Goal: Task Accomplishment & Management: Manage account settings

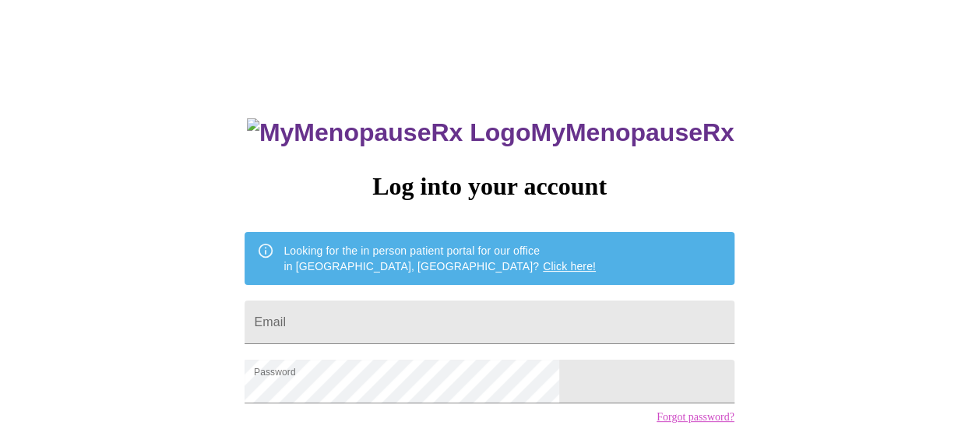
scroll to position [114, 0]
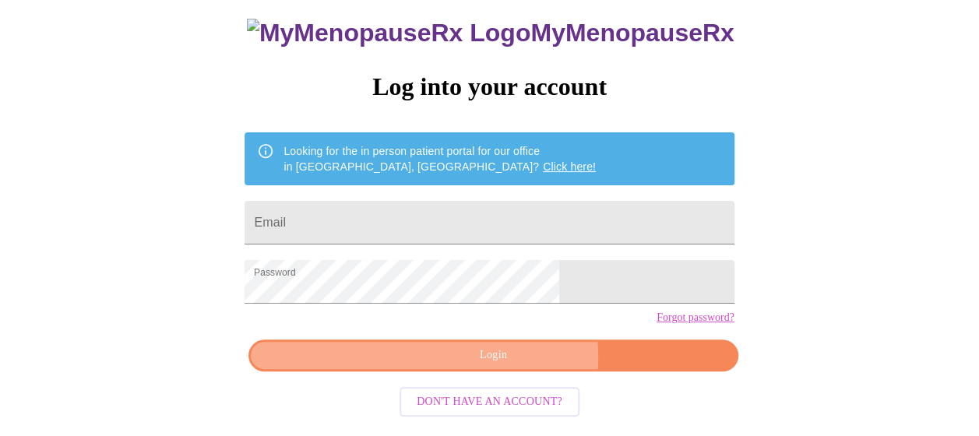
click at [511, 365] on span "Login" at bounding box center [492, 355] width 453 height 19
click at [530, 365] on span "Login" at bounding box center [492, 355] width 453 height 19
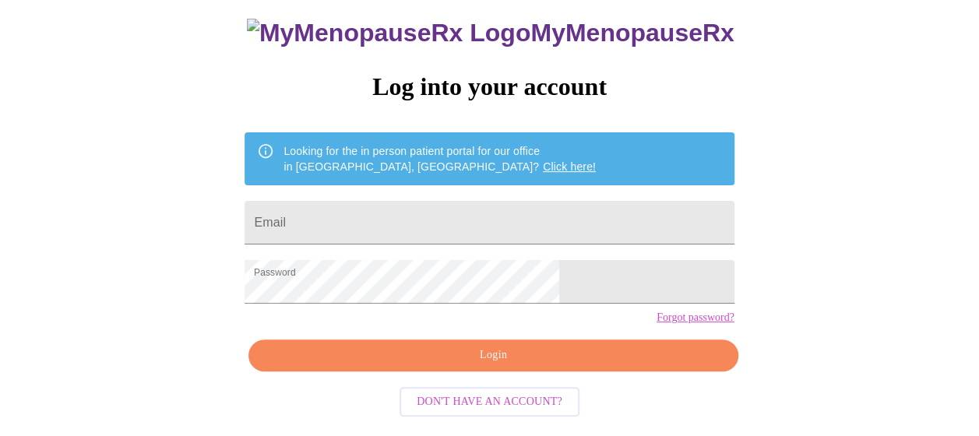
click at [543, 160] on link "Click here!" at bounding box center [569, 166] width 53 height 12
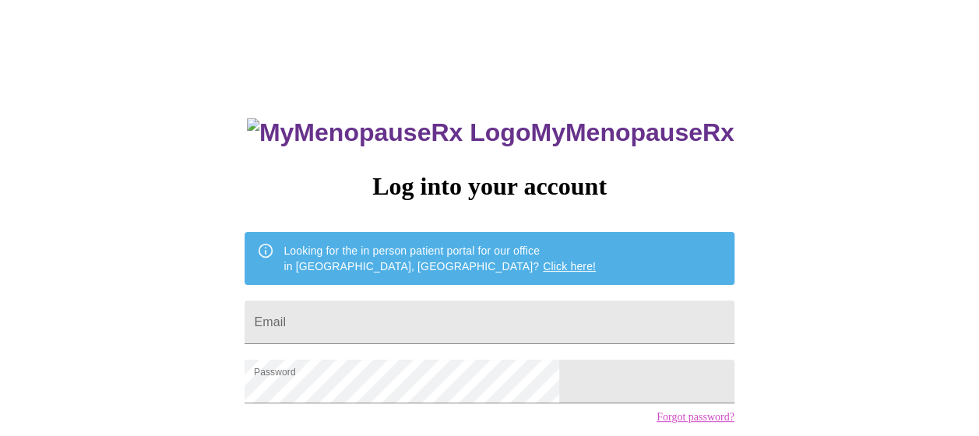
scroll to position [114, 0]
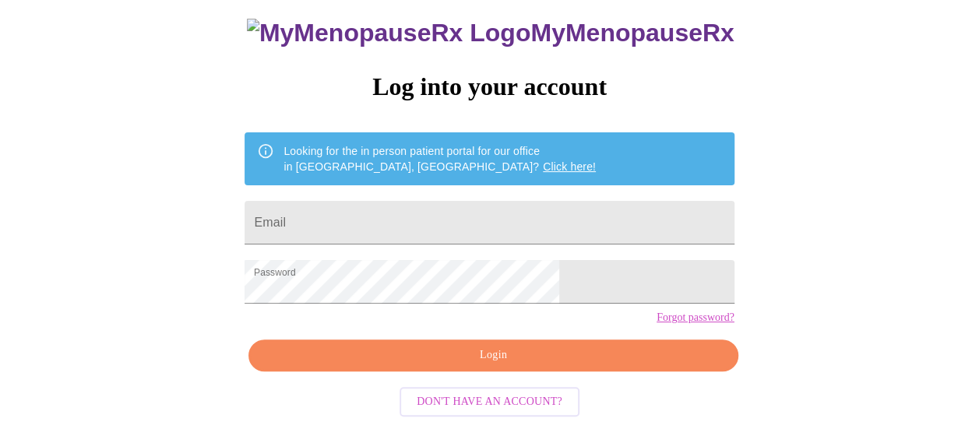
click at [487, 365] on span "Login" at bounding box center [492, 355] width 453 height 19
click at [543, 160] on link "Click here!" at bounding box center [569, 166] width 53 height 12
